Goal: Information Seeking & Learning: Learn about a topic

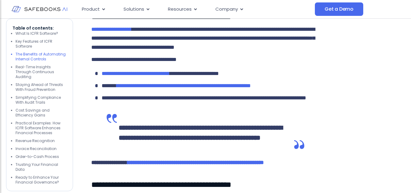
scroll to position [915, 0]
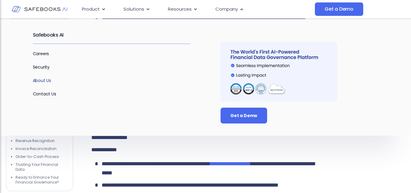
click at [42, 81] on link "About Us" at bounding box center [42, 80] width 19 height 6
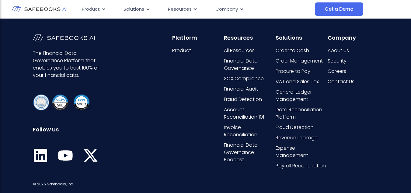
scroll to position [1287, 0]
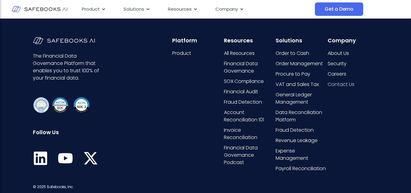
click at [340, 81] on span "Contact Us" at bounding box center [341, 84] width 27 height 7
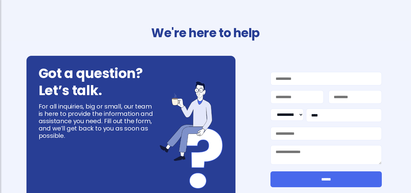
select select "**"
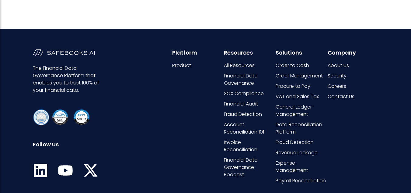
scroll to position [339, 0]
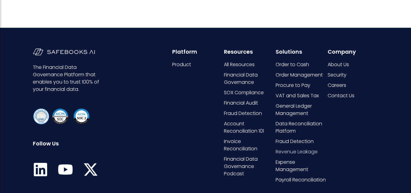
click at [306, 152] on span "Revenue Leakage" at bounding box center [297, 151] width 42 height 7
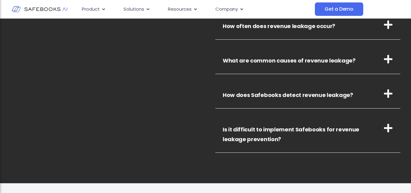
scroll to position [1159, 0]
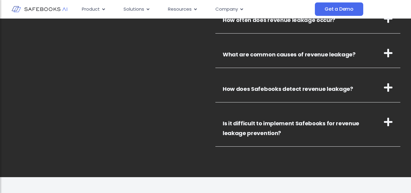
click at [390, 122] on icon at bounding box center [388, 121] width 9 height 9
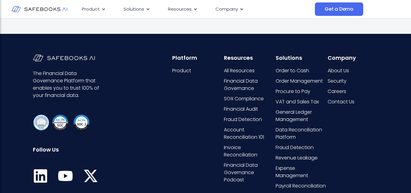
scroll to position [1553, 0]
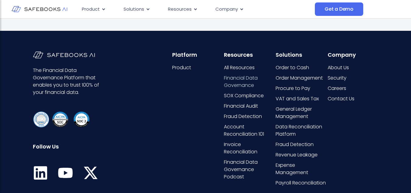
click at [243, 83] on span "Financial Data Governance" at bounding box center [249, 81] width 51 height 15
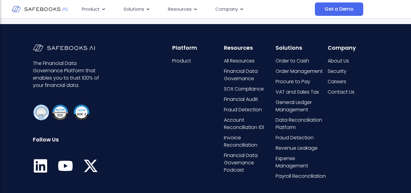
scroll to position [687, 0]
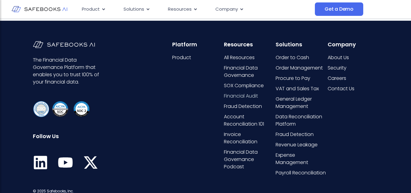
click at [244, 98] on span "Financial Audit" at bounding box center [241, 95] width 34 height 7
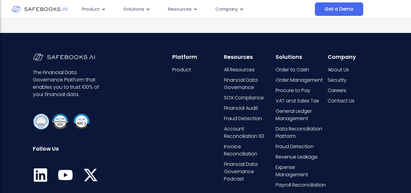
scroll to position [666, 0]
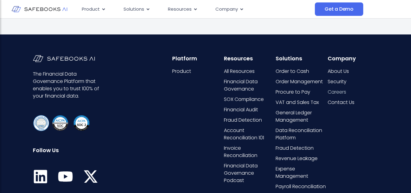
click at [337, 92] on span "Careers" at bounding box center [337, 91] width 19 height 7
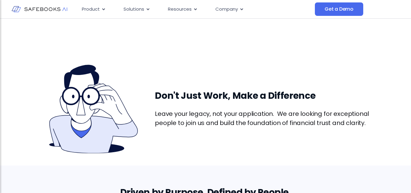
drag, startPoint x: 414, startPoint y: 27, endPoint x: 414, endPoint y: -4, distance: 31.4
click at [411, 0] on html "Skip to content Product Close Product Open Product Product Platform Overview Se…" at bounding box center [205, 96] width 411 height 193
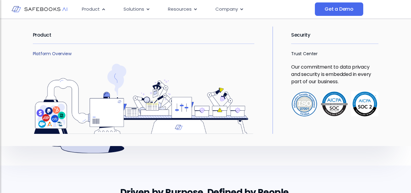
click at [43, 55] on link "Platform Overview" at bounding box center [52, 54] width 39 height 6
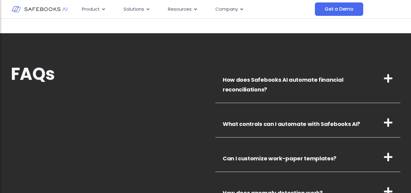
scroll to position [2006, 0]
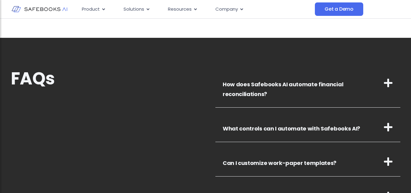
click at [388, 123] on icon at bounding box center [388, 127] width 9 height 9
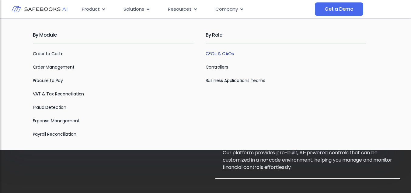
click at [215, 55] on link "CFOs & CAOs" at bounding box center [220, 54] width 28 height 6
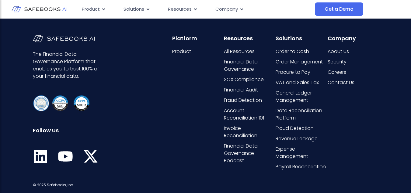
scroll to position [933, 0]
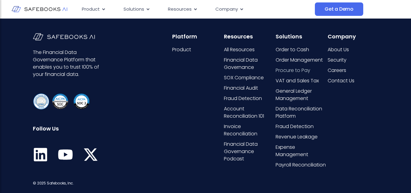
click at [296, 71] on span "Procure to Pay" at bounding box center [293, 70] width 35 height 7
